Goal: Check status: Check status

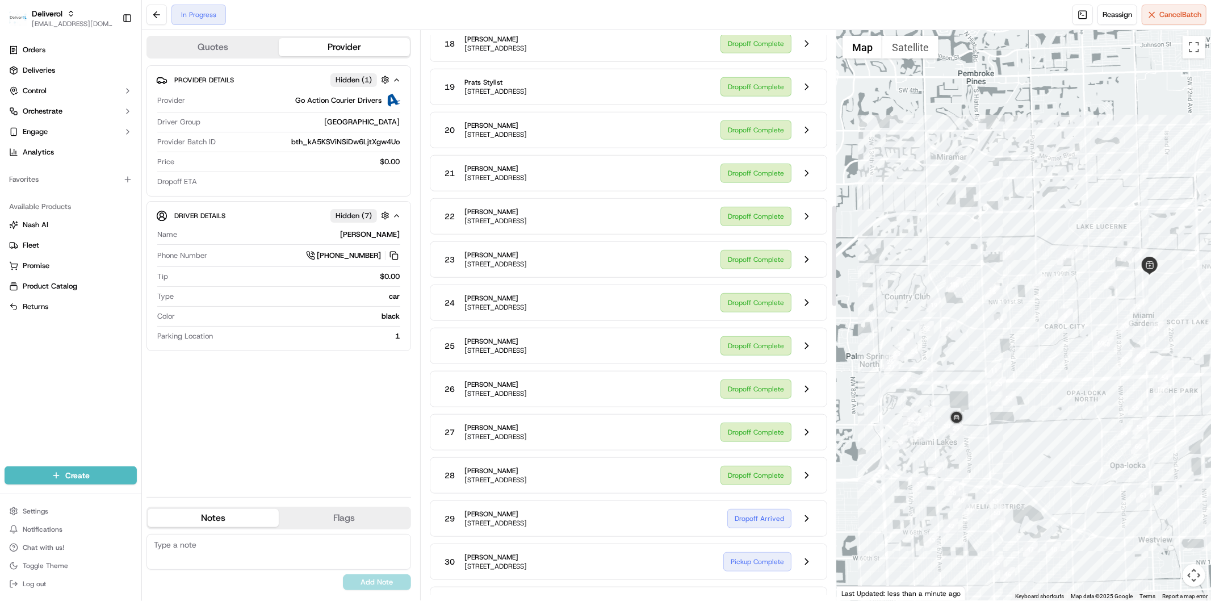
scroll to position [1009, 0]
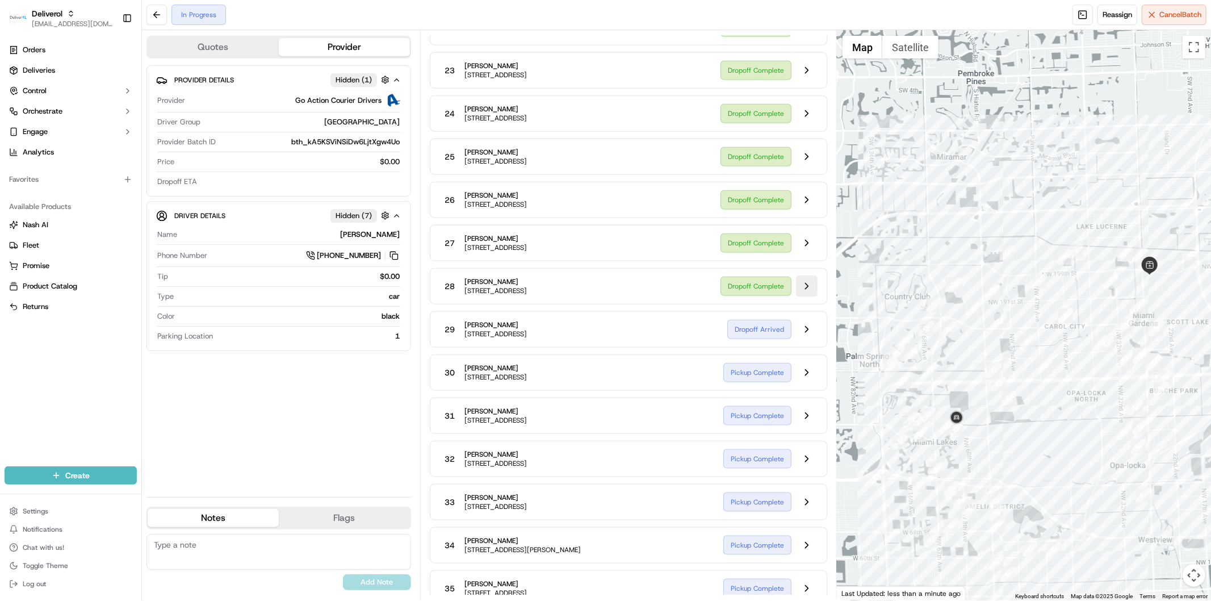
click at [809, 297] on button at bounding box center [807, 286] width 22 height 22
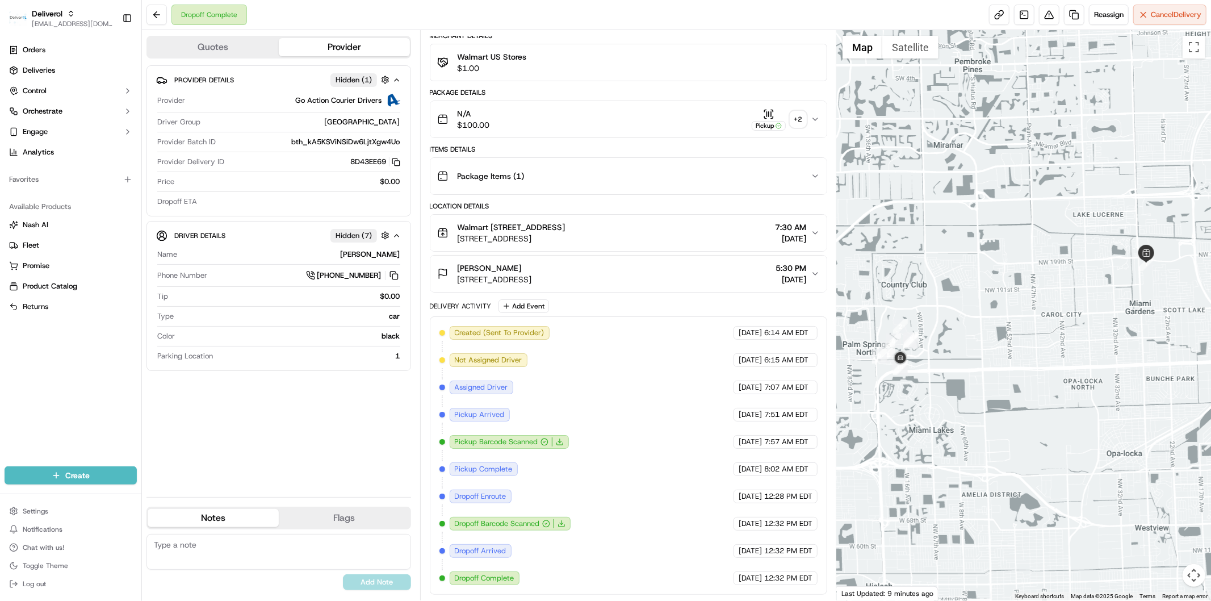
scroll to position [95, 0]
click at [158, 19] on button at bounding box center [157, 15] width 20 height 20
click at [659, 364] on div "Created (Sent To Provider) Go Action Courier Drivers 09/17/2025 6:14 AM EDT Not…" at bounding box center [629, 455] width 378 height 259
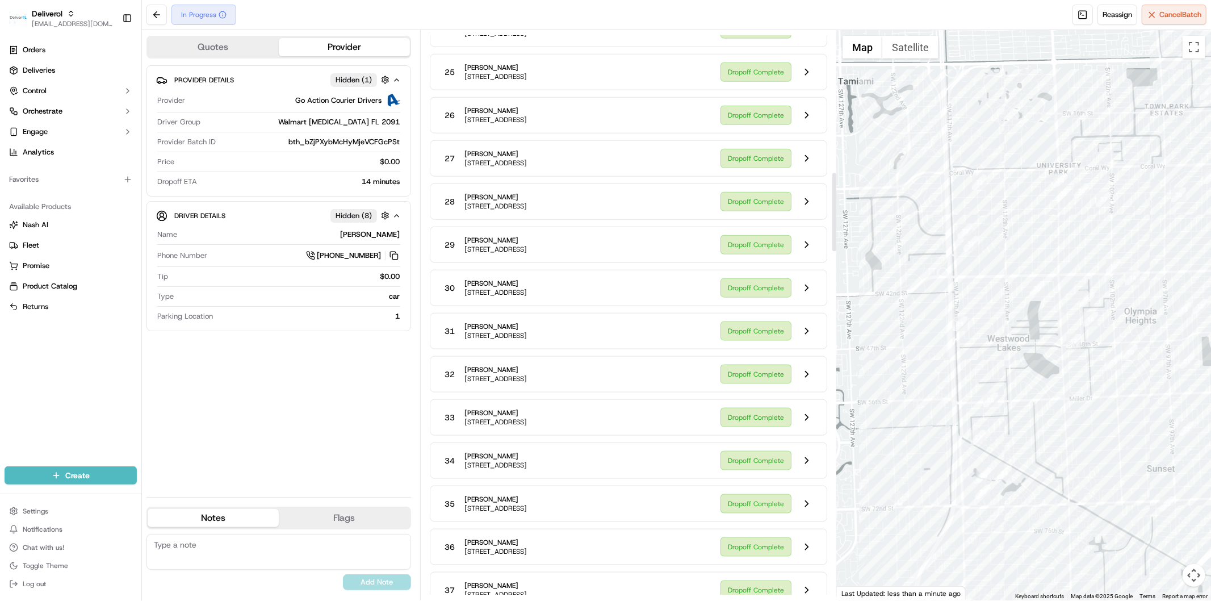
scroll to position [1009, 0]
